Goal: Navigation & Orientation: Find specific page/section

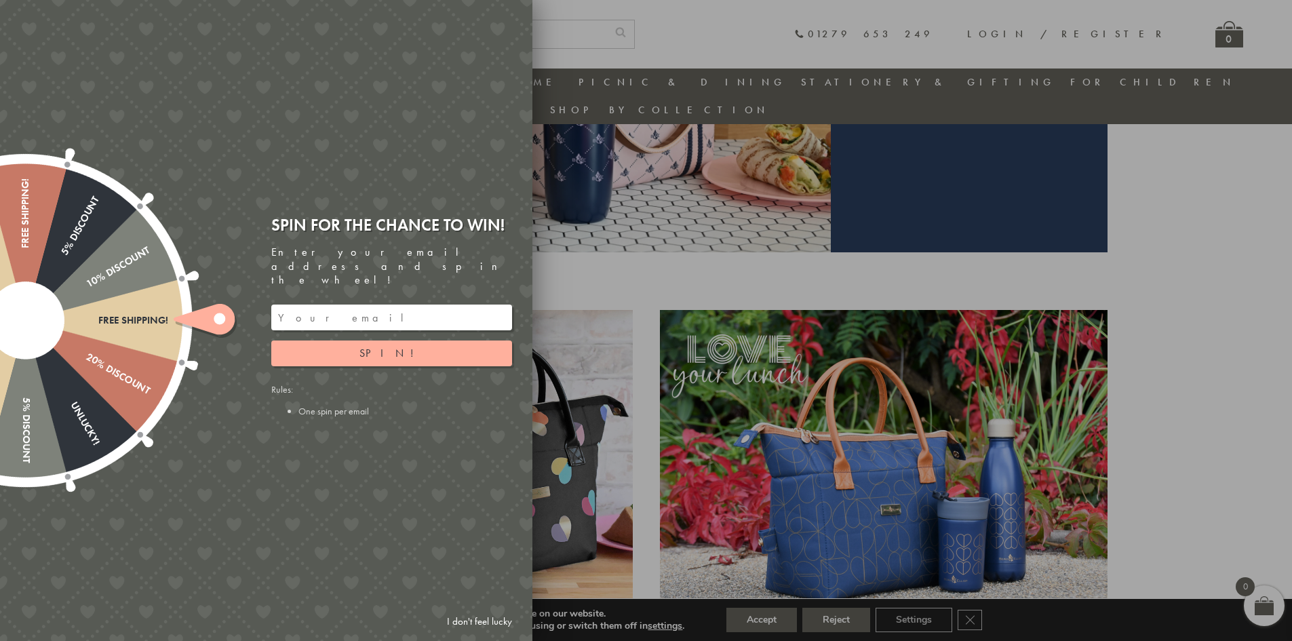
click at [638, 254] on div at bounding box center [646, 320] width 1292 height 641
click at [1157, 267] on div at bounding box center [646, 320] width 1292 height 641
click at [967, 615] on div at bounding box center [646, 320] width 1292 height 641
click at [496, 623] on link "I don't feel lucky" at bounding box center [479, 621] width 79 height 25
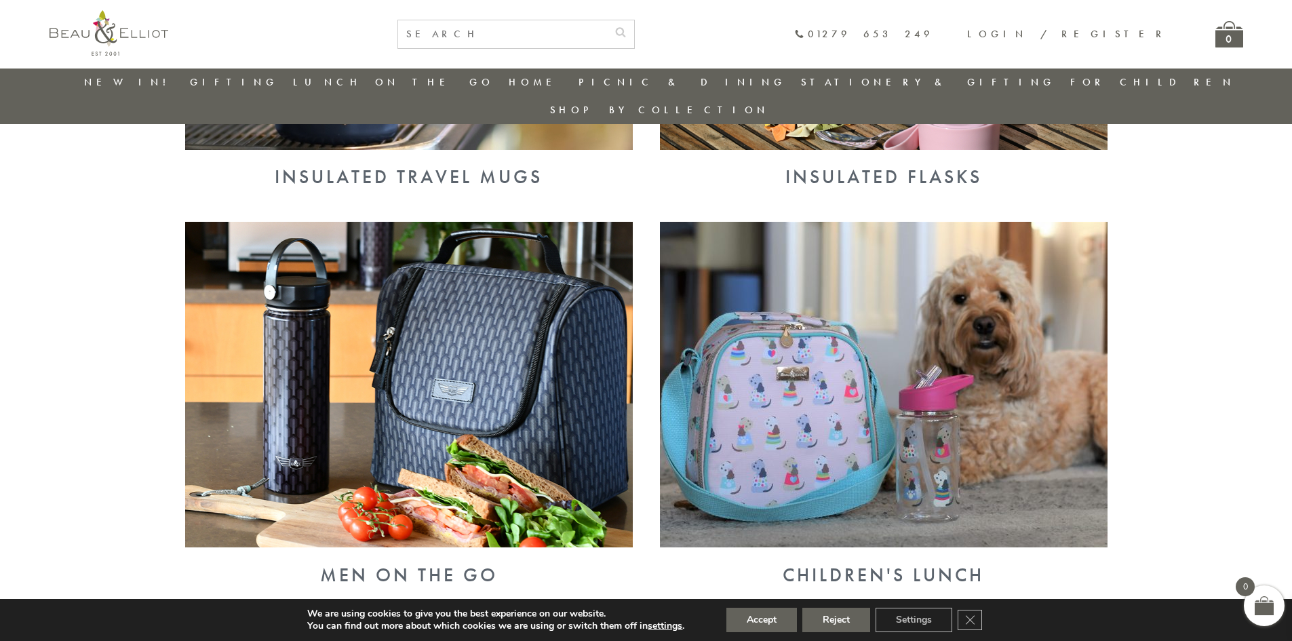
scroll to position [1127, 0]
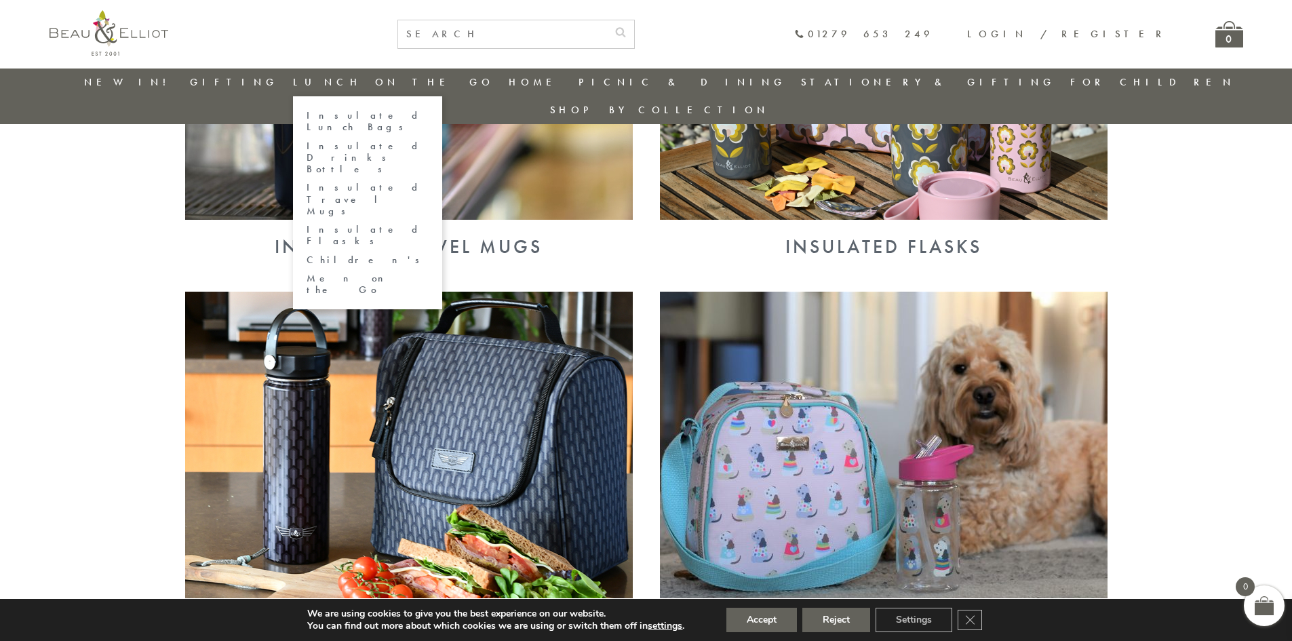
click at [374, 114] on link "Insulated Lunch Bags" at bounding box center [368, 122] width 122 height 24
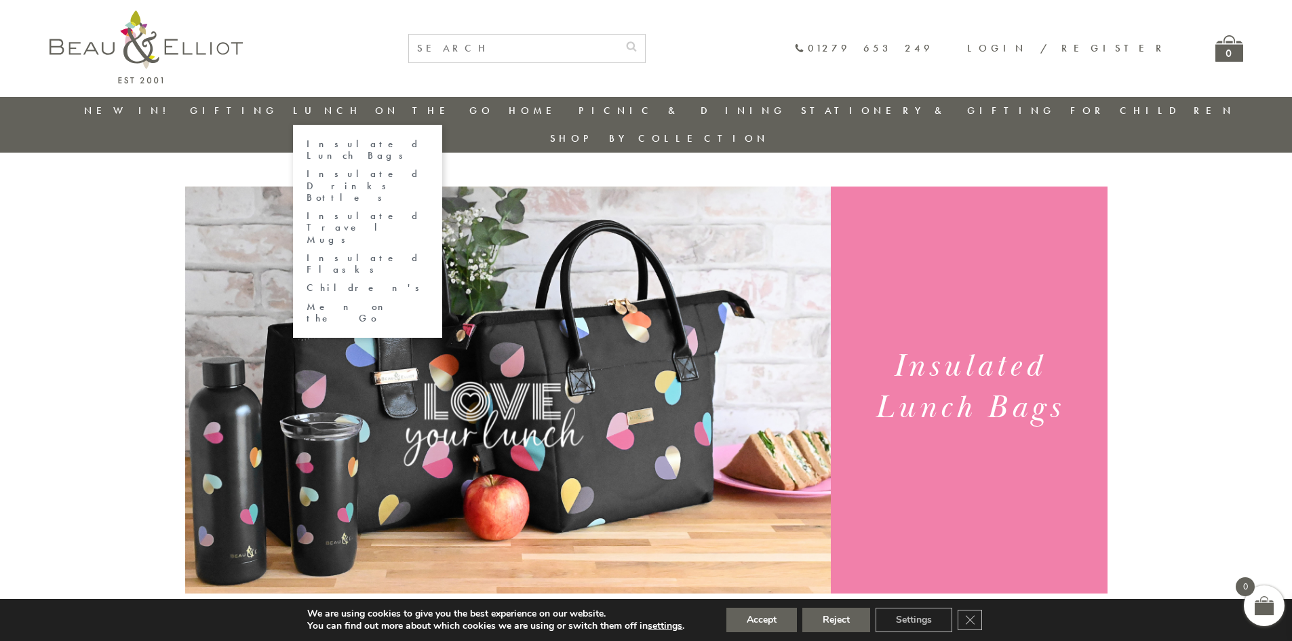
click at [389, 168] on link "Insulated Drinks Bottles" at bounding box center [368, 185] width 122 height 35
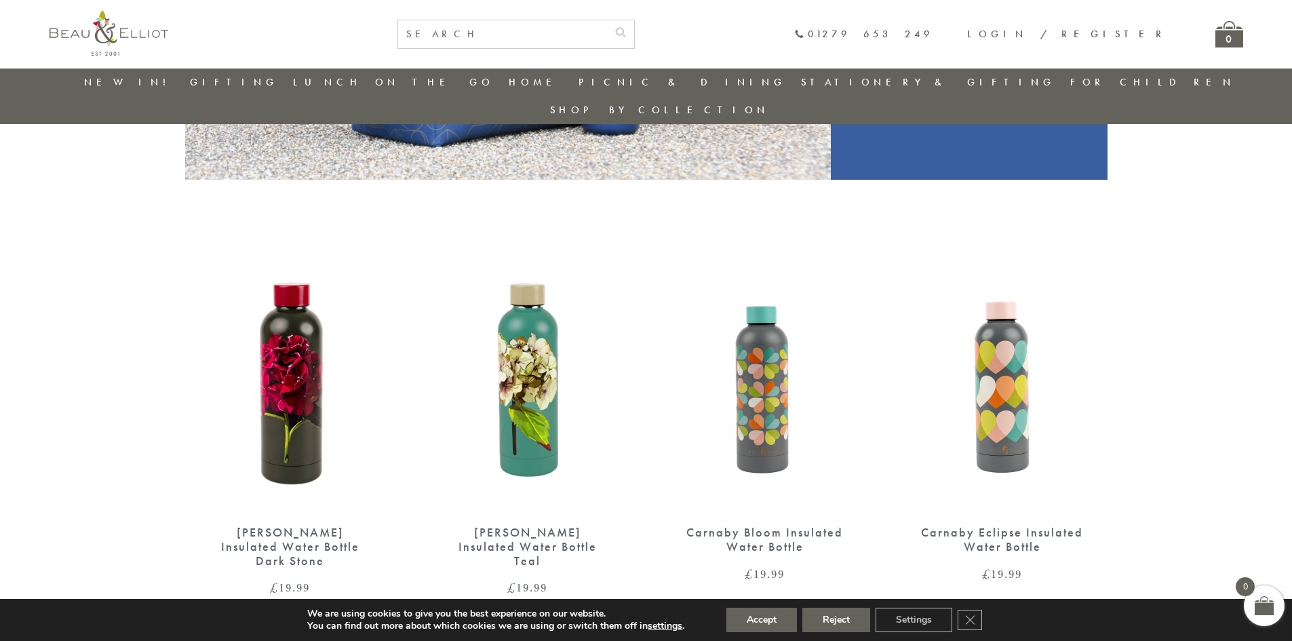
scroll to position [419, 0]
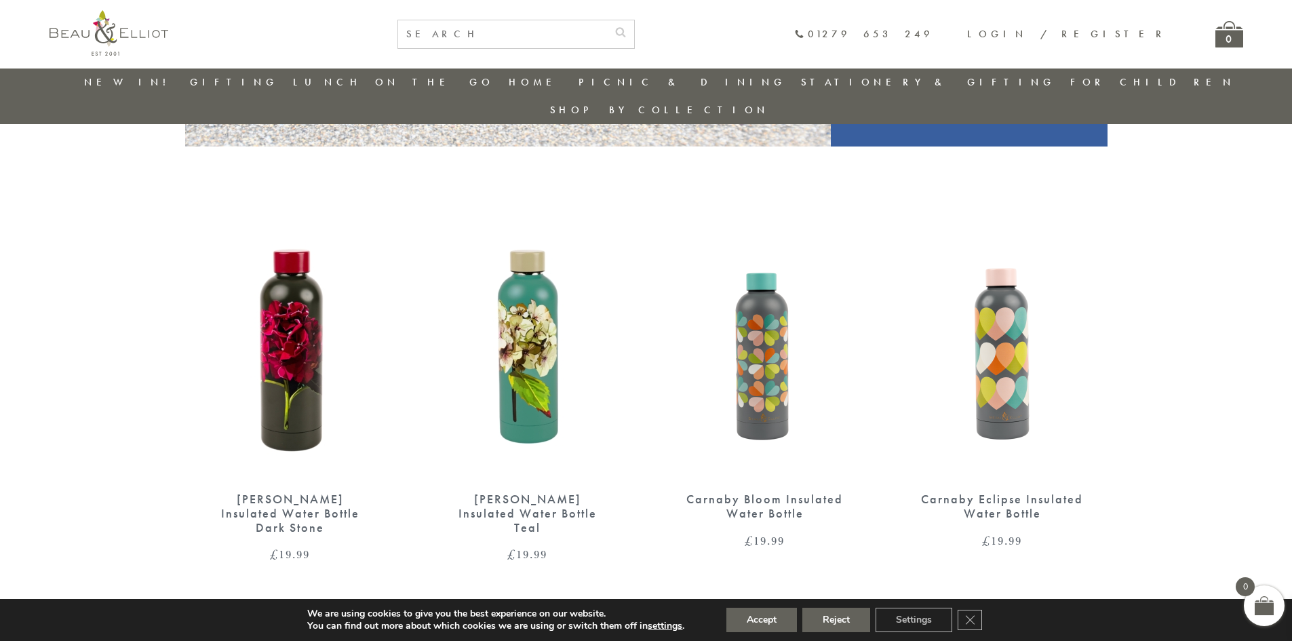
click at [278, 326] on img at bounding box center [290, 343] width 210 height 271
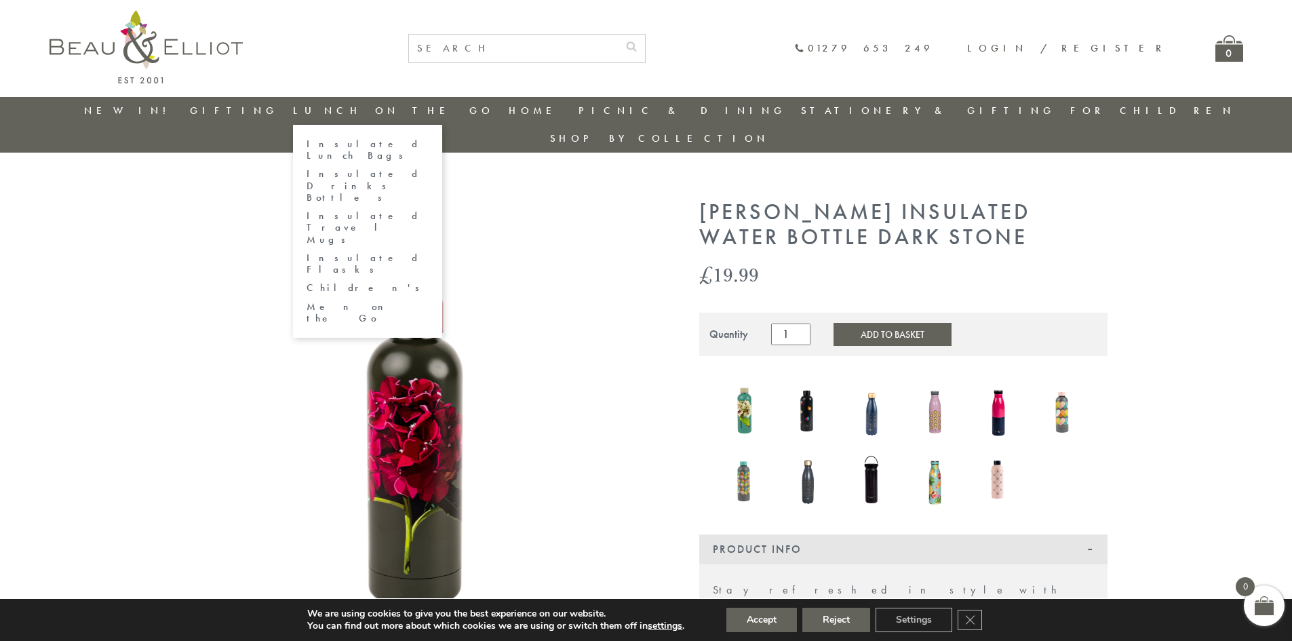
click at [377, 252] on link "Insulated Flasks" at bounding box center [368, 264] width 122 height 24
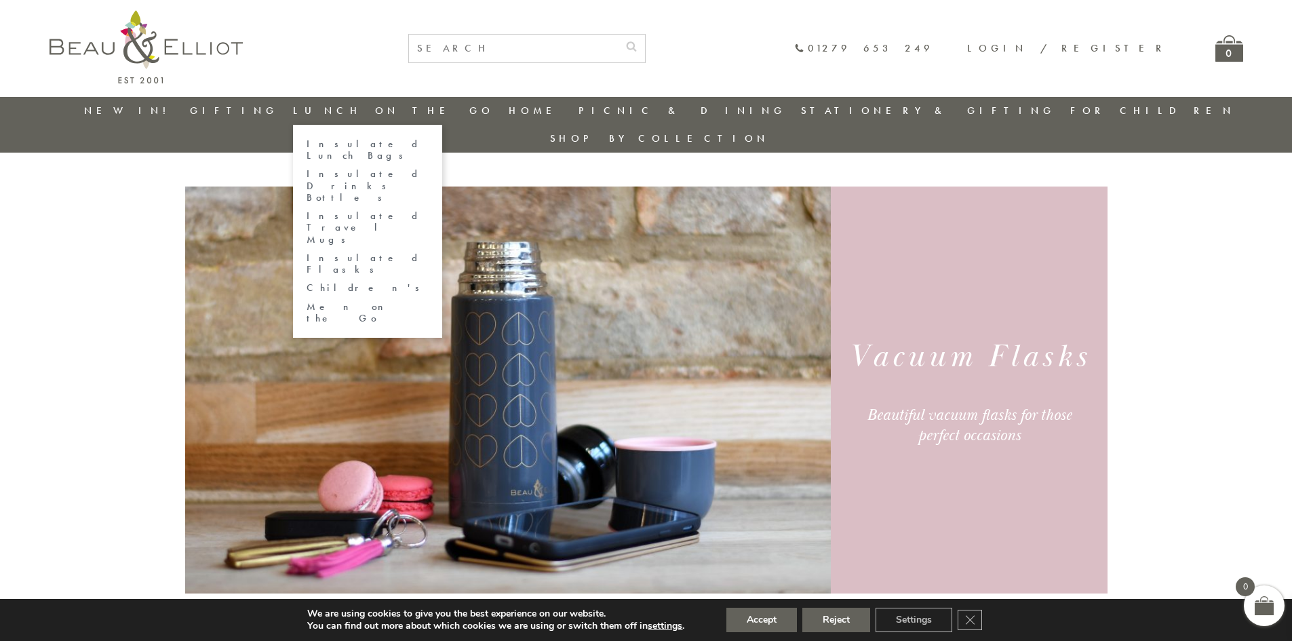
click at [381, 210] on link "Insulated Travel Mugs" at bounding box center [368, 227] width 122 height 35
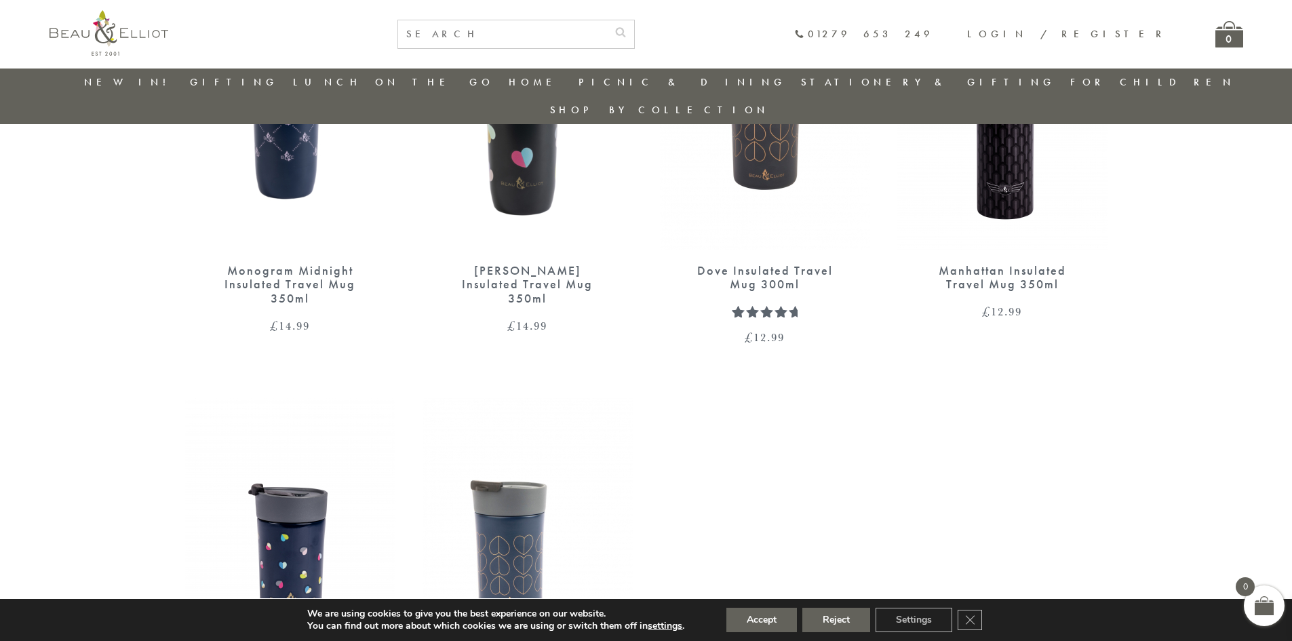
scroll to position [1057, 0]
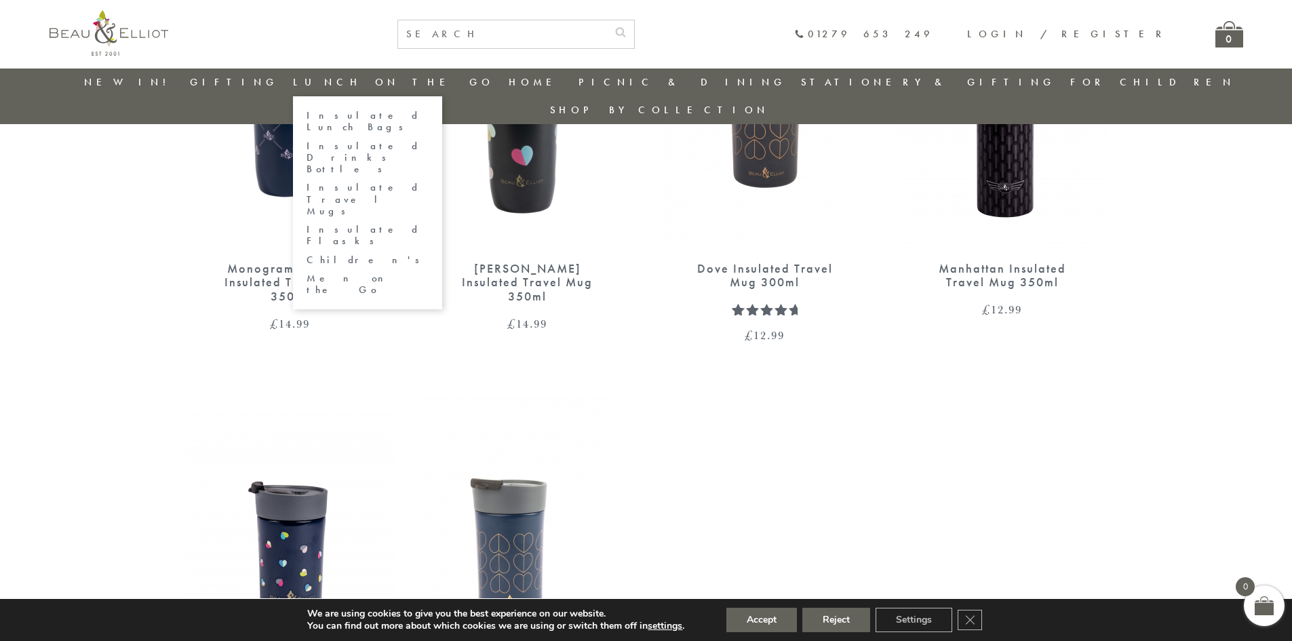
click at [380, 254] on link "Children's" at bounding box center [368, 260] width 122 height 12
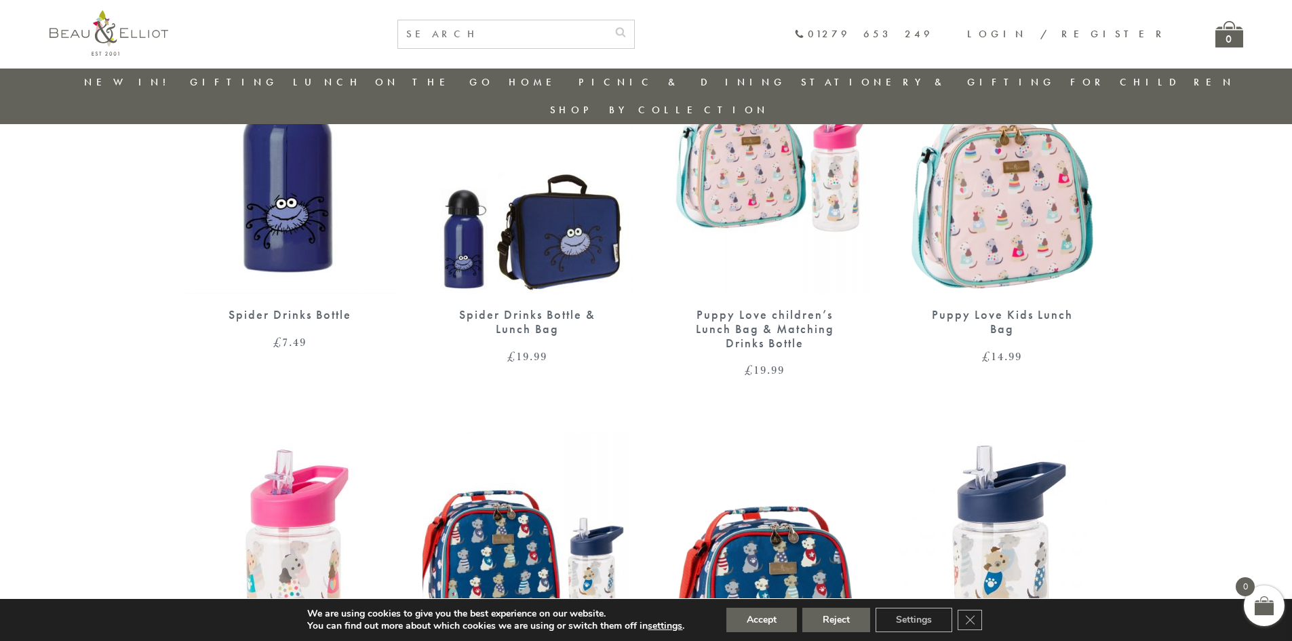
scroll to position [582, 0]
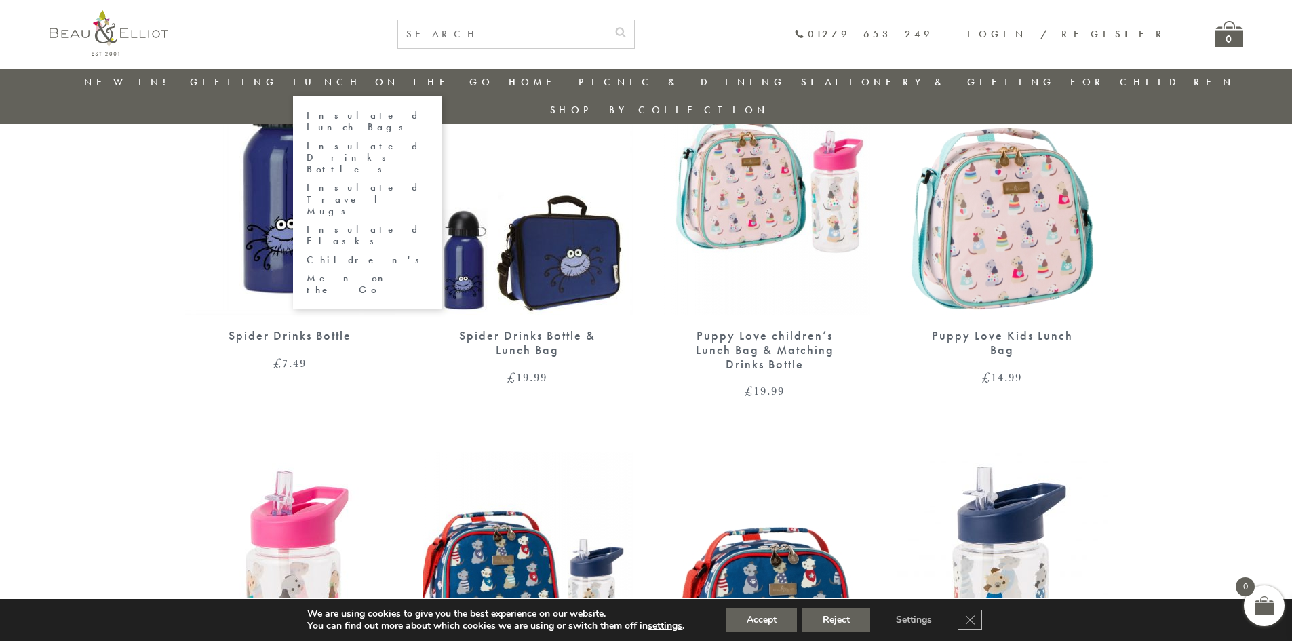
click at [378, 273] on link "Men on the Go" at bounding box center [368, 285] width 122 height 24
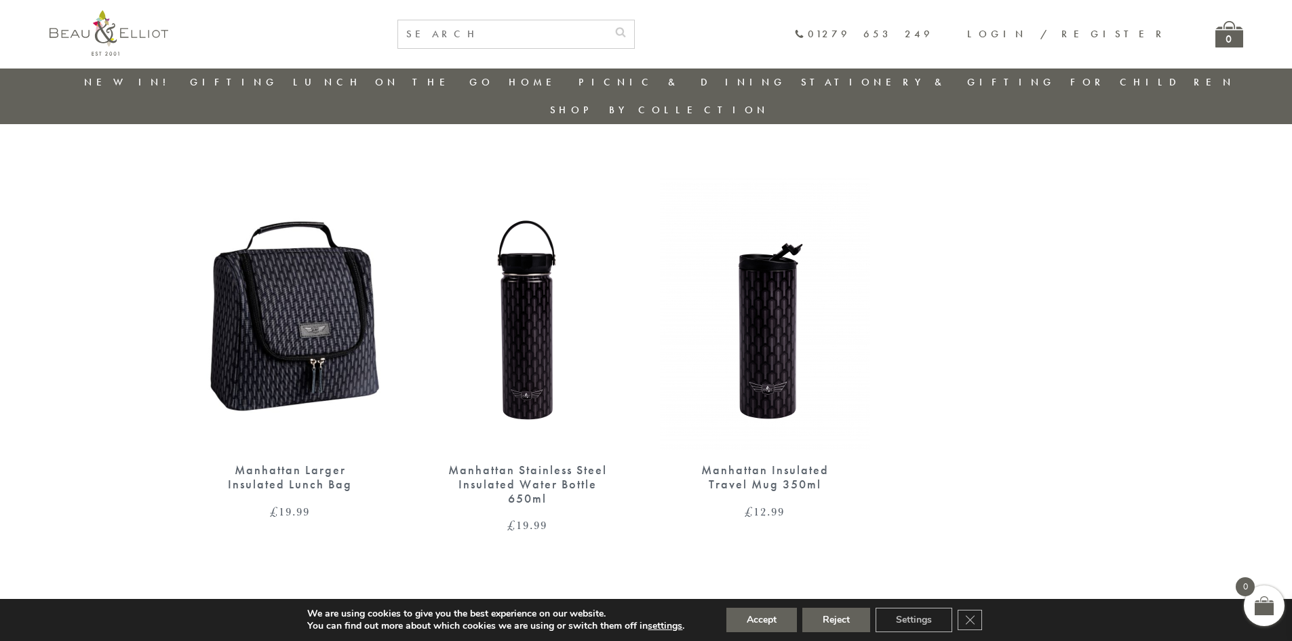
scroll to position [446, 0]
